Goal: Communication & Community: Answer question/provide support

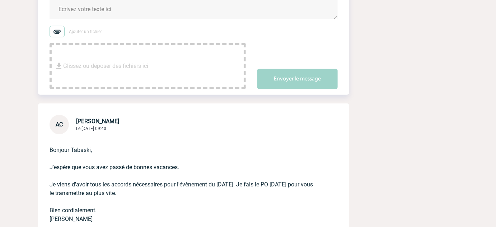
scroll to position [32, 0]
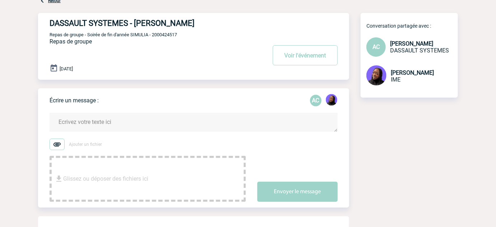
click at [115, 129] on textarea at bounding box center [194, 122] width 288 height 19
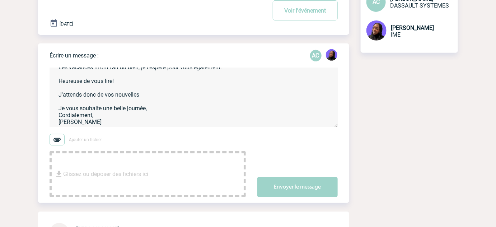
scroll to position [98, 0]
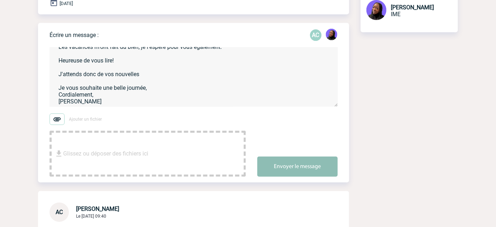
type textarea "Bonjour Aurélia, Les vacances m'ont fait du bien, je l'espère pour vous égaleme…"
click at [321, 165] on button "Envoyer le message" at bounding box center [298, 167] width 80 height 20
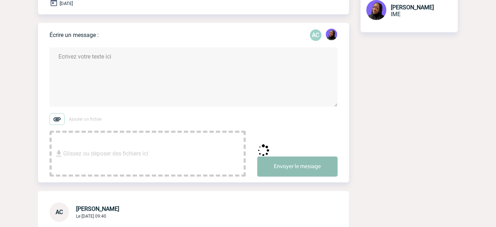
scroll to position [0, 0]
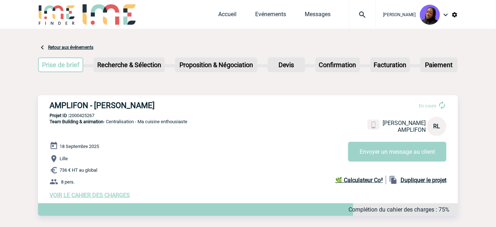
click at [107, 105] on h3 "AMPLIFON - [PERSON_NAME]" at bounding box center [158, 105] width 216 height 9
copy div "AMPLIFON - [PERSON_NAME]"
click at [87, 117] on p "Projet ID : 2000425267" at bounding box center [248, 115] width 420 height 5
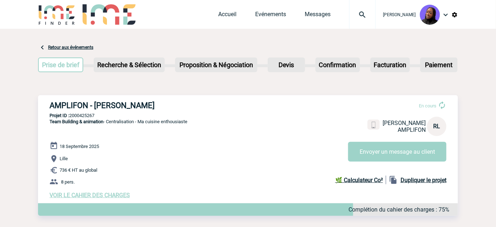
click at [87, 117] on p "Projet ID : 2000425267" at bounding box center [248, 115] width 420 height 5
copy p "2000425267"
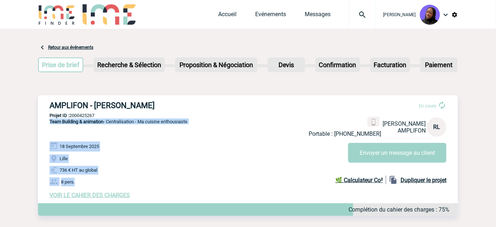
drag, startPoint x: 81, startPoint y: 184, endPoint x: 47, endPoint y: 132, distance: 62.0
click at [47, 132] on div "AMPLIFON - [PERSON_NAME] En cours Portable : [PHONE_NUMBER] [PERSON_NAME] RL En…" at bounding box center [248, 149] width 420 height 109
copy div "Team Building & animation - Centralisation - Ma cuisine enthousiaste 18 Septemb…"
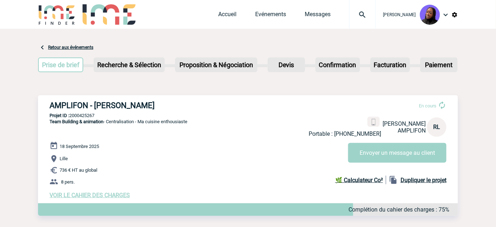
drag, startPoint x: 154, startPoint y: 103, endPoint x: 93, endPoint y: 107, distance: 61.2
click at [154, 103] on h3 "AMPLIFON - [PERSON_NAME]" at bounding box center [158, 105] width 216 height 9
click at [84, 116] on p "Projet ID : 2000425267" at bounding box center [248, 115] width 420 height 5
copy p "2000425267"
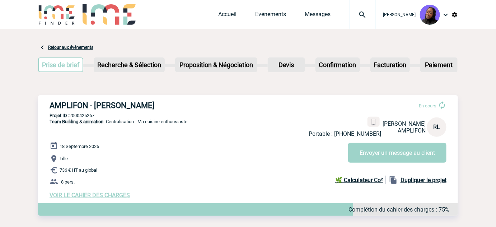
click at [86, 115] on p "Projet ID : 2000425267" at bounding box center [248, 115] width 420 height 5
